Goal: Transaction & Acquisition: Register for event/course

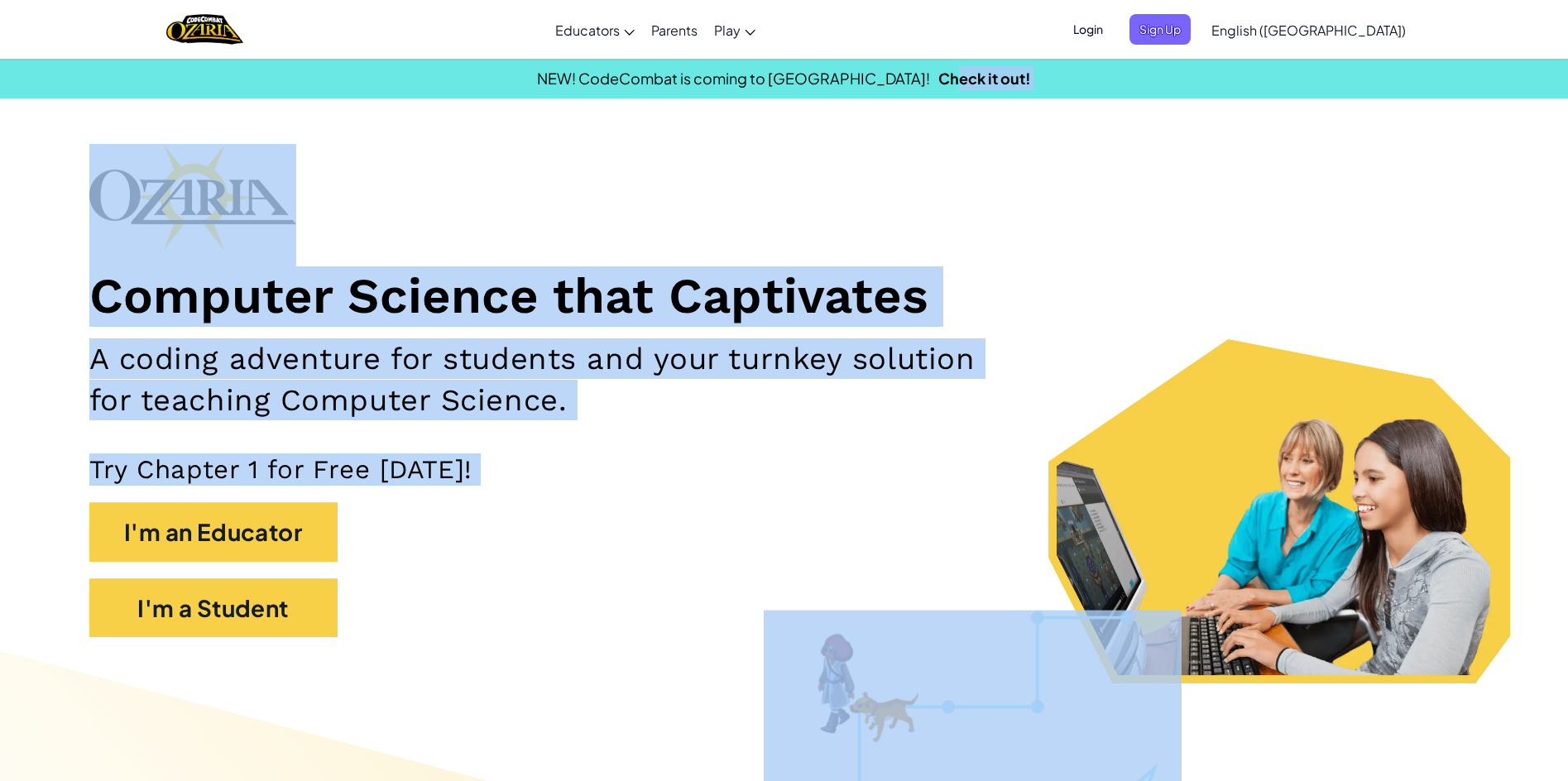
drag, startPoint x: 748, startPoint y: 238, endPoint x: 199, endPoint y: 781, distance: 772.2
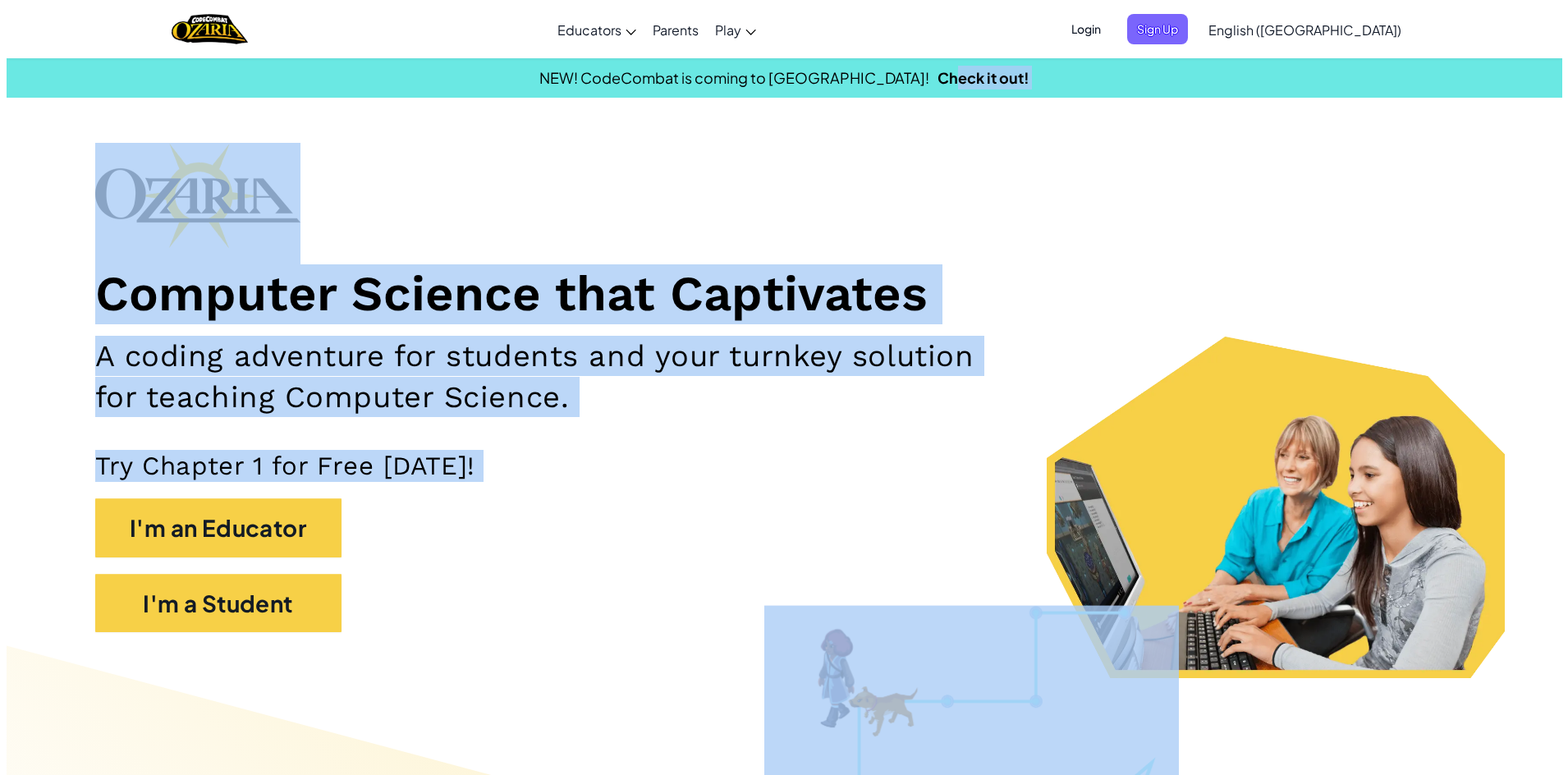
scroll to position [15, 0]
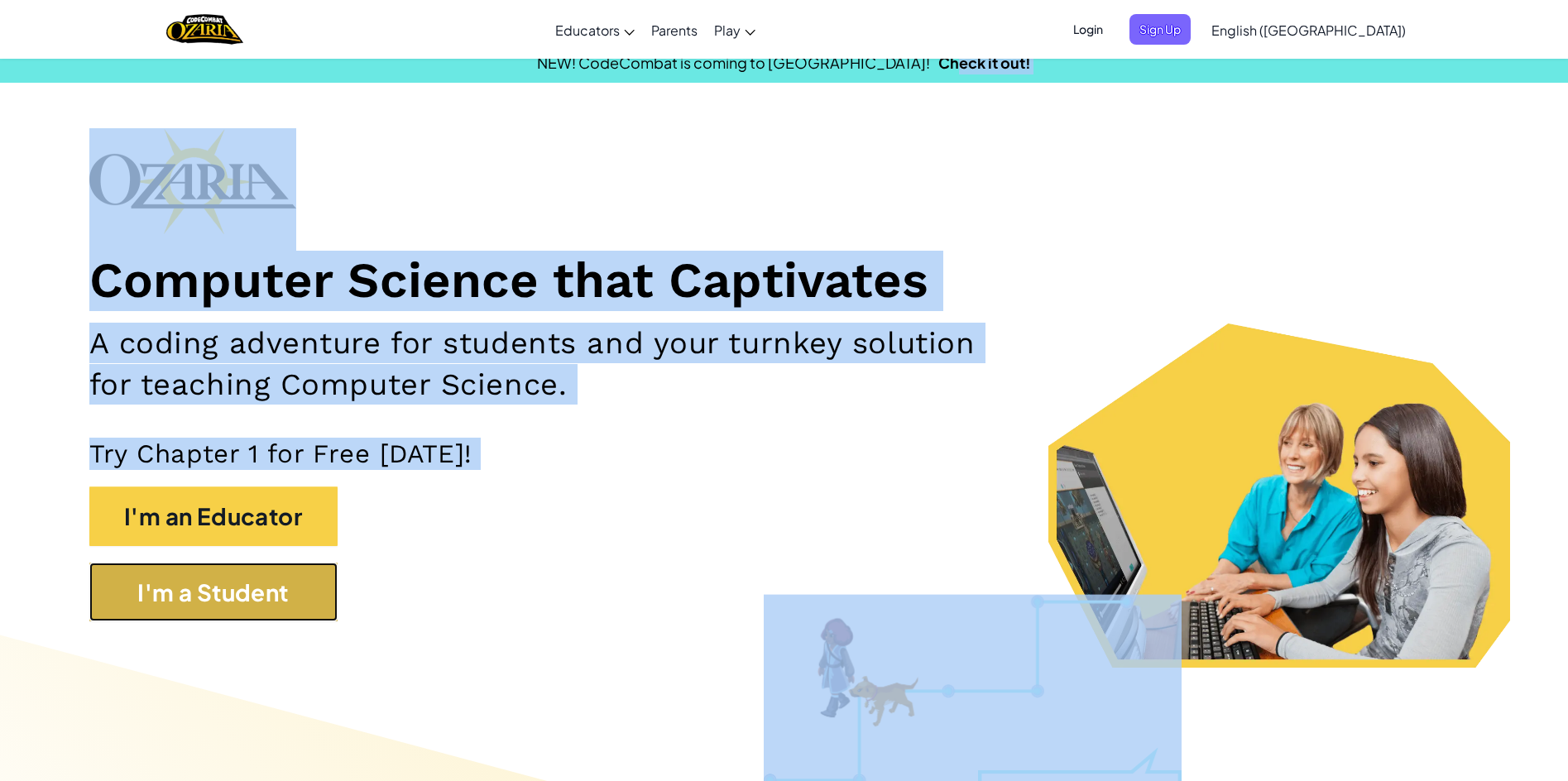
click at [196, 576] on button "I'm a Student" at bounding box center [214, 592] width 249 height 60
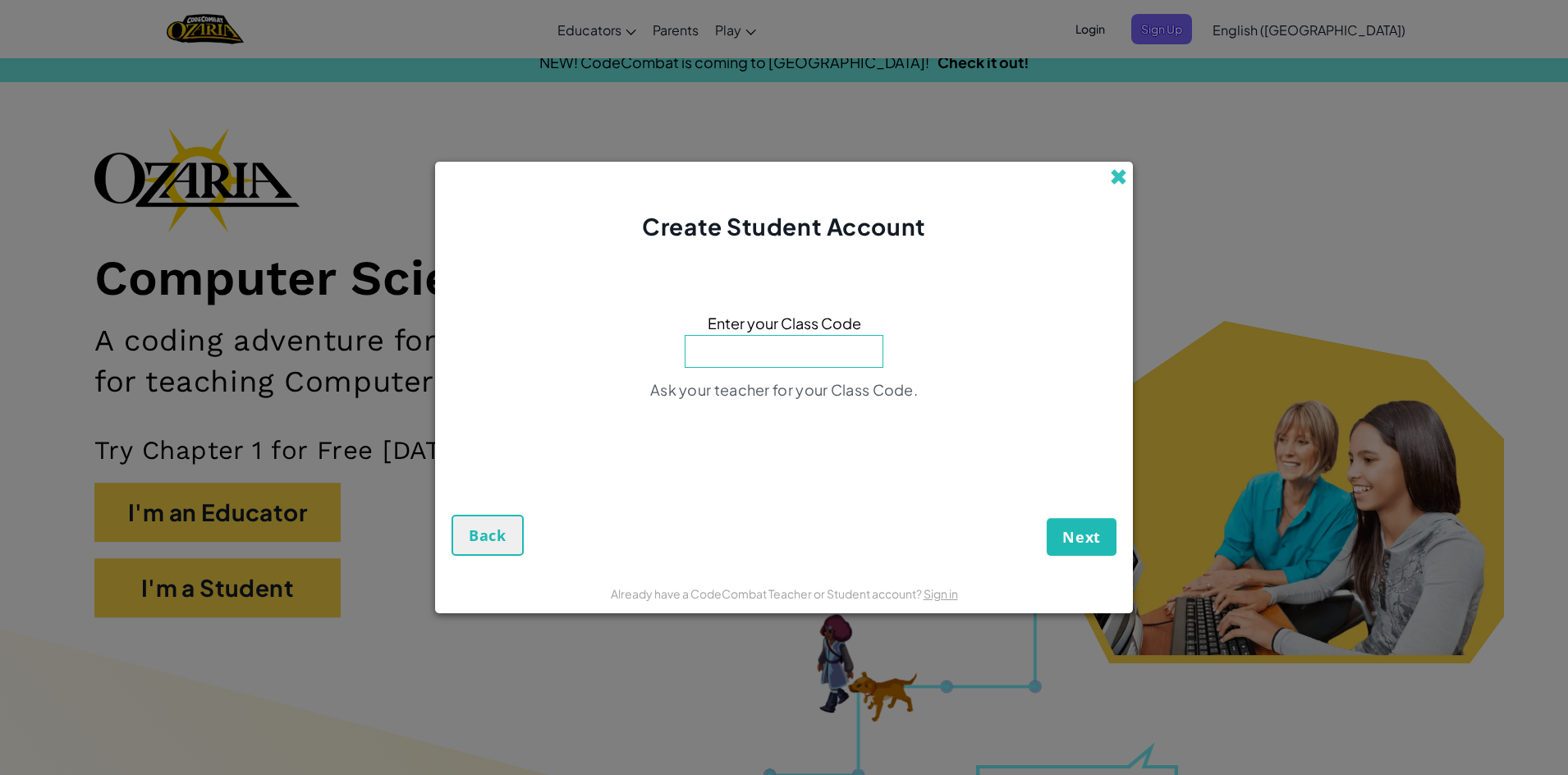
click at [1110, 181] on span at bounding box center [1118, 177] width 17 height 17
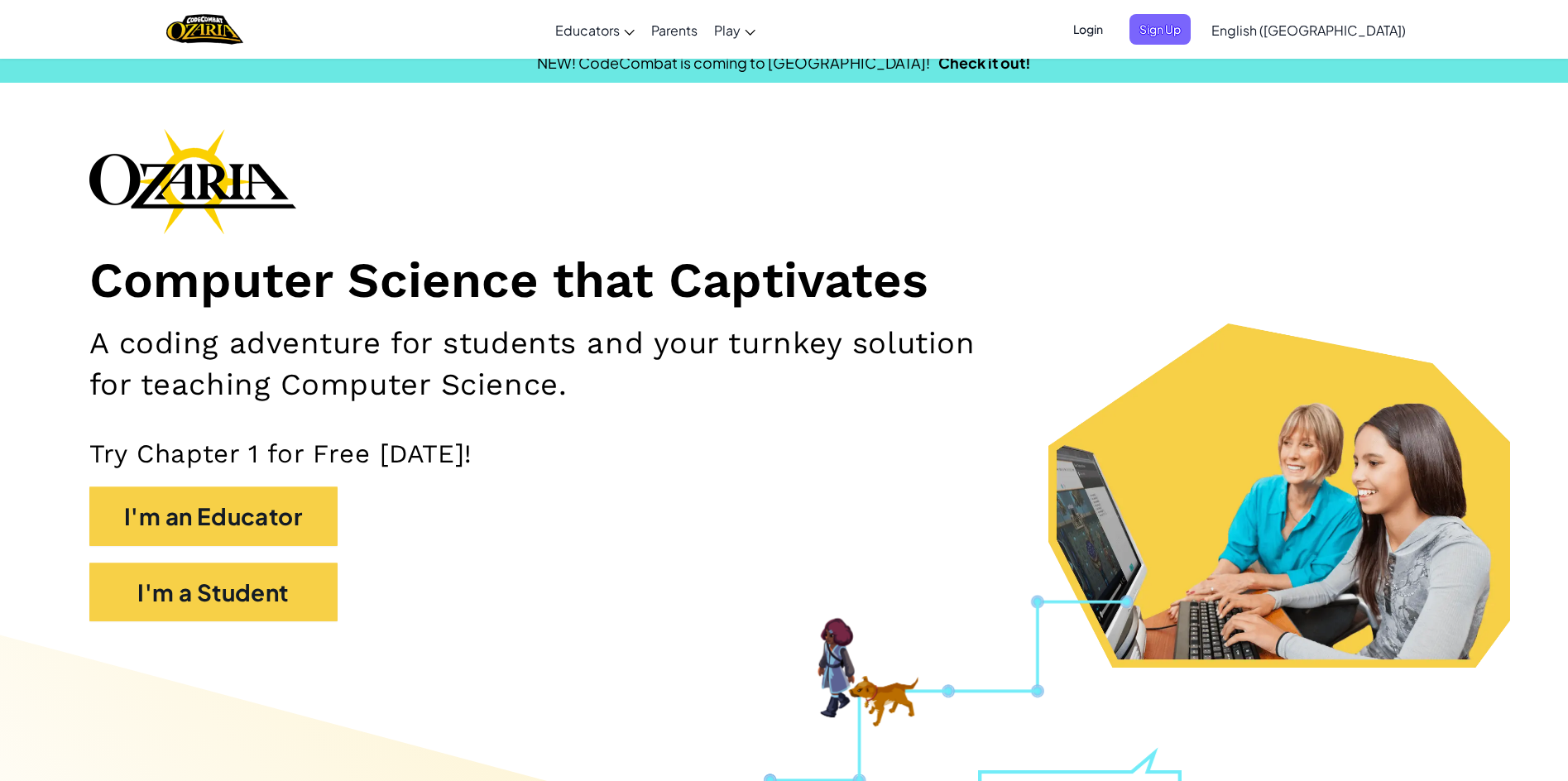
click at [1113, 31] on span "Login" at bounding box center [1088, 28] width 50 height 30
